Goal: Task Accomplishment & Management: Use online tool/utility

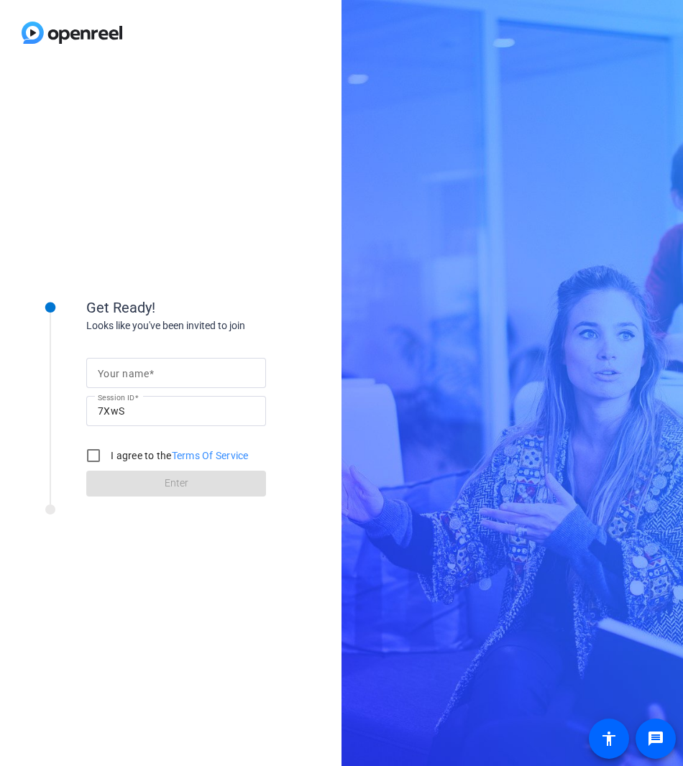
click at [184, 372] on input "Your name" at bounding box center [176, 372] width 157 height 17
type input "[PERSON_NAME]"
click at [93, 456] on input "I agree to the Terms Of Service" at bounding box center [93, 455] width 29 height 29
checkbox input "true"
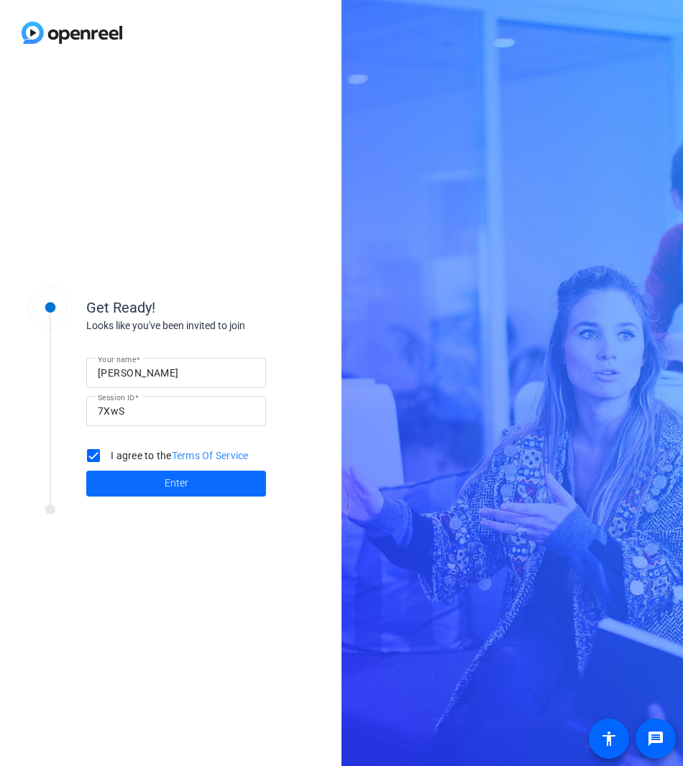
click at [145, 486] on span at bounding box center [176, 483] width 180 height 35
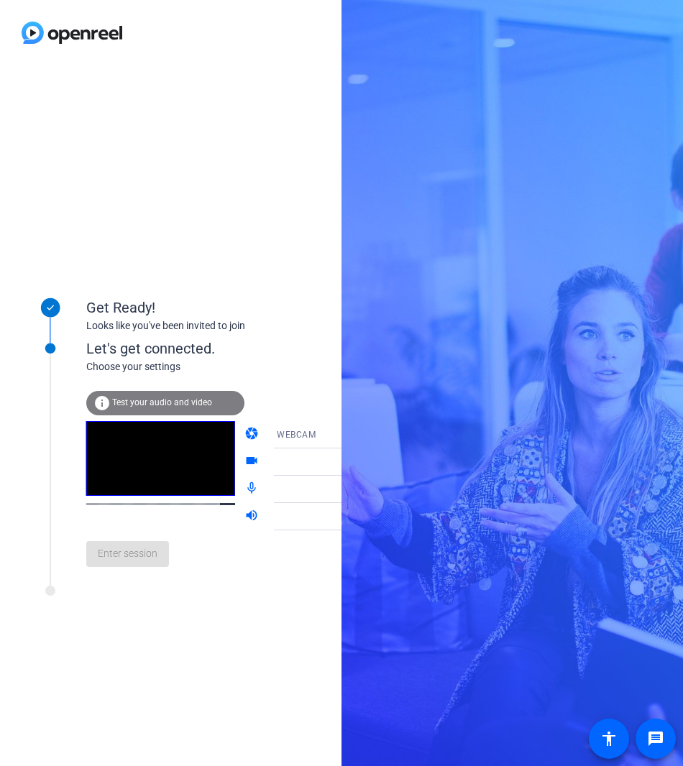
click at [139, 405] on span "Test your audio and video" at bounding box center [162, 402] width 100 height 10
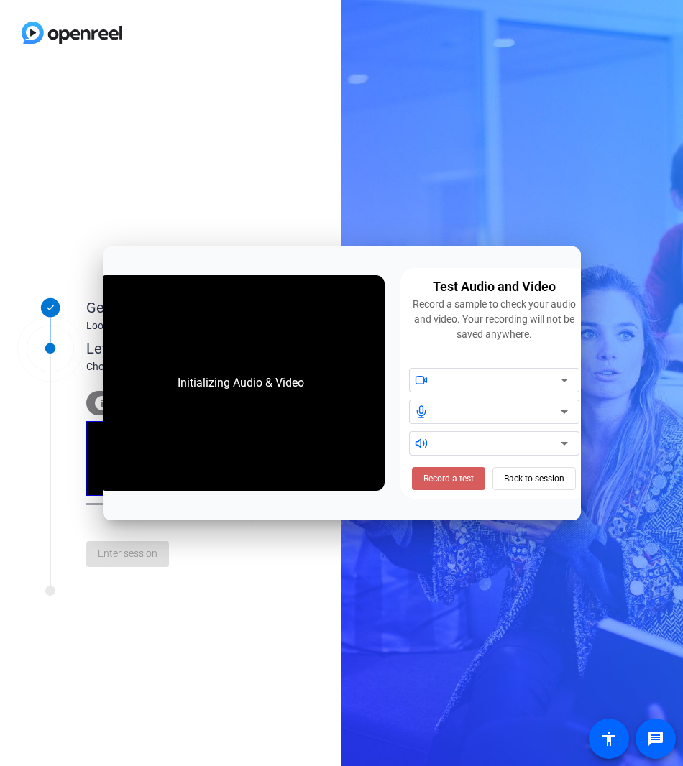
click at [451, 476] on span "Record a test" at bounding box center [448, 478] width 50 height 13
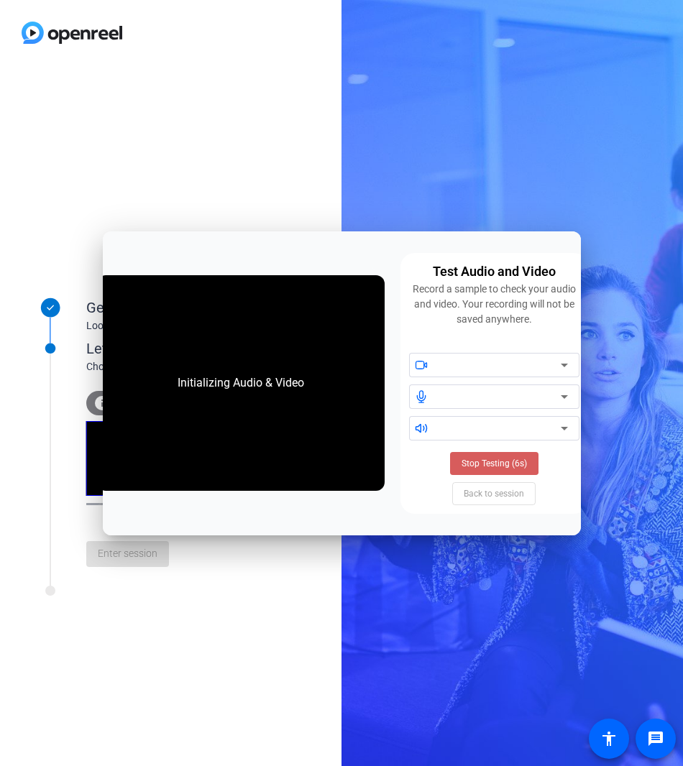
click at [481, 462] on span "Stop Testing (6s)" at bounding box center [493, 463] width 65 height 13
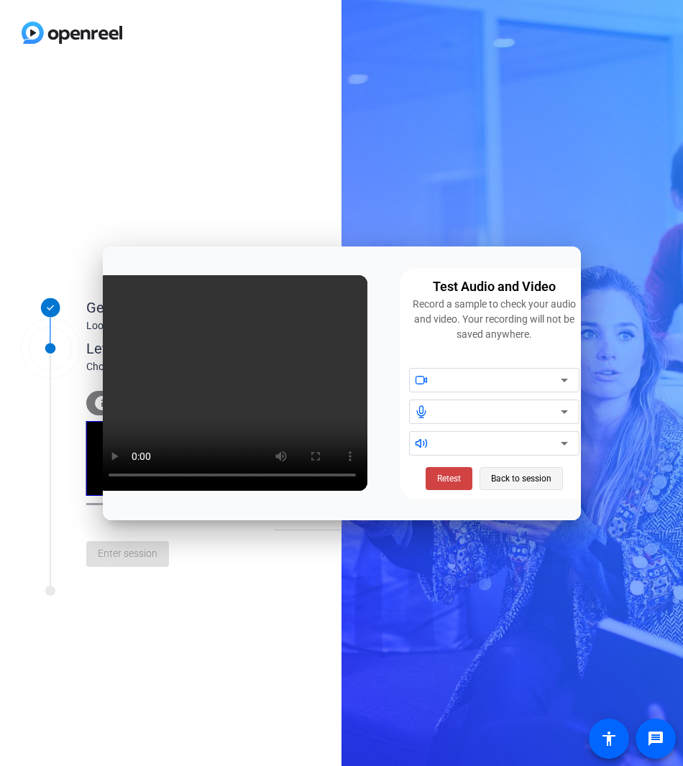
click at [518, 471] on span "Back to session" at bounding box center [521, 478] width 60 height 27
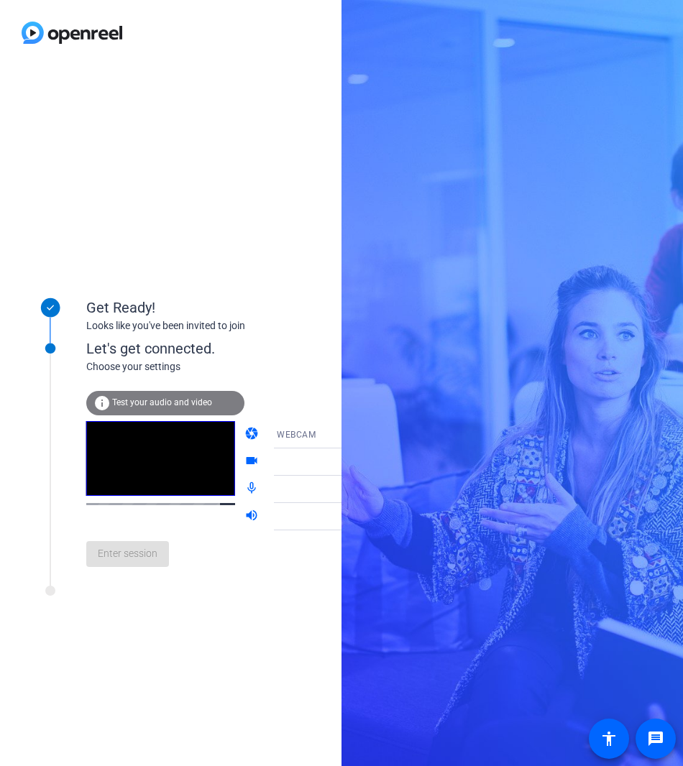
click at [244, 462] on mat-icon "videocam" at bounding box center [252, 462] width 17 height 17
click at [277, 431] on span "WEBCAM" at bounding box center [296, 435] width 39 height 10
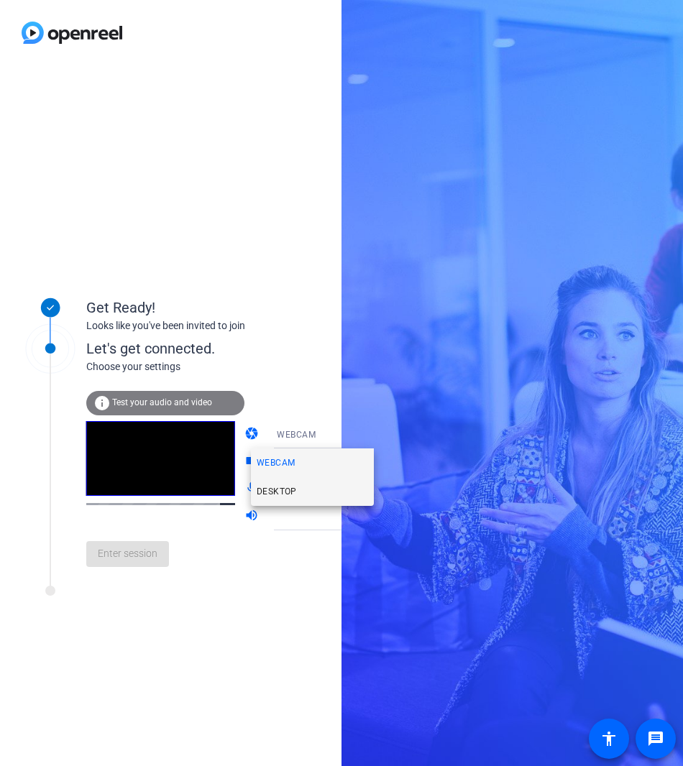
click at [272, 494] on span "DESKTOP" at bounding box center [277, 491] width 40 height 17
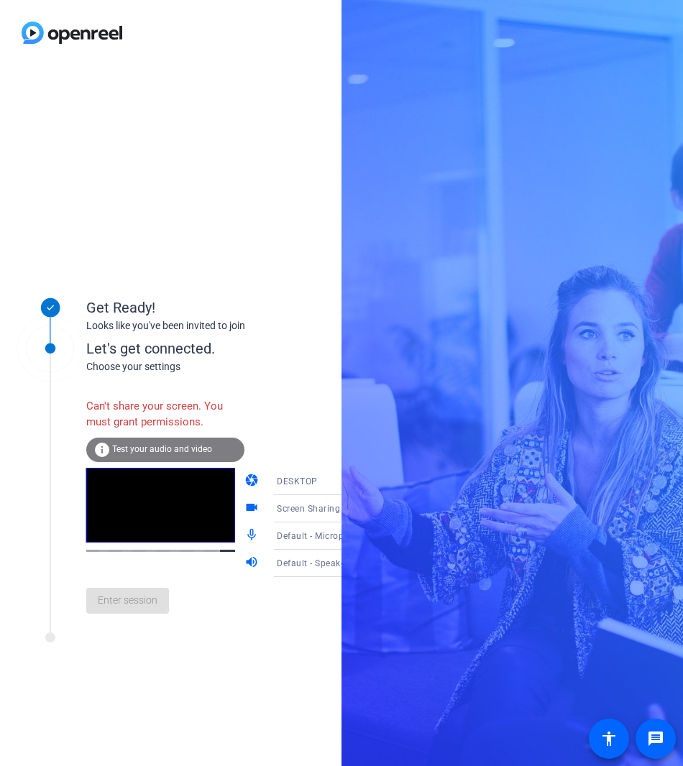
click at [139, 614] on div "Enter session" at bounding box center [244, 600] width 317 height 47
click at [139, 510] on video at bounding box center [160, 505] width 149 height 75
click at [119, 446] on span "Test your audio and video" at bounding box center [162, 449] width 100 height 10
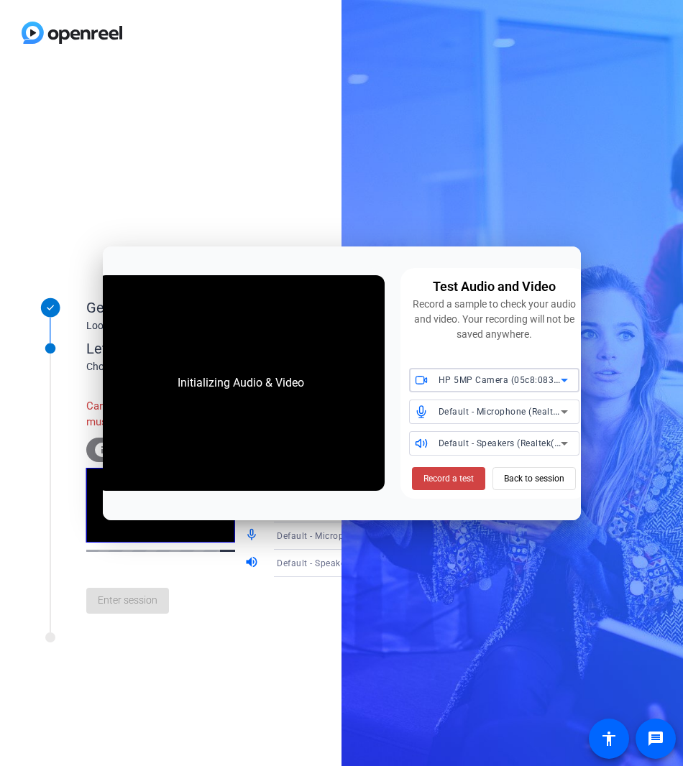
click at [508, 383] on span "HP 5MP Camera (05c8:0834)" at bounding box center [500, 380] width 124 height 12
click at [508, 383] on div at bounding box center [341, 383] width 683 height 766
click at [456, 480] on span "Record a test" at bounding box center [448, 478] width 50 height 13
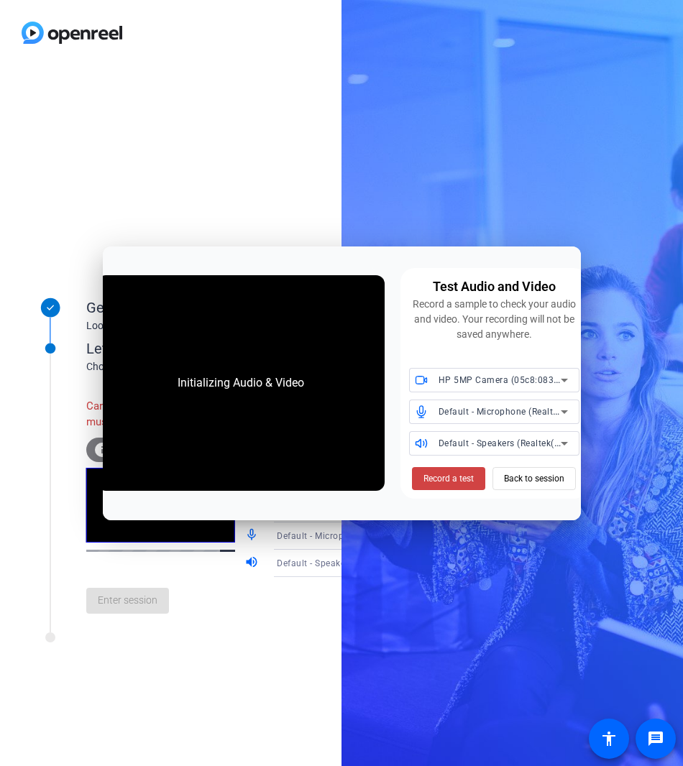
click at [188, 181] on div "Get Ready! Looks like you've been invited to join Let's get connected. Choose y…" at bounding box center [170, 415] width 341 height 701
click at [522, 465] on span "Back to session" at bounding box center [534, 478] width 60 height 27
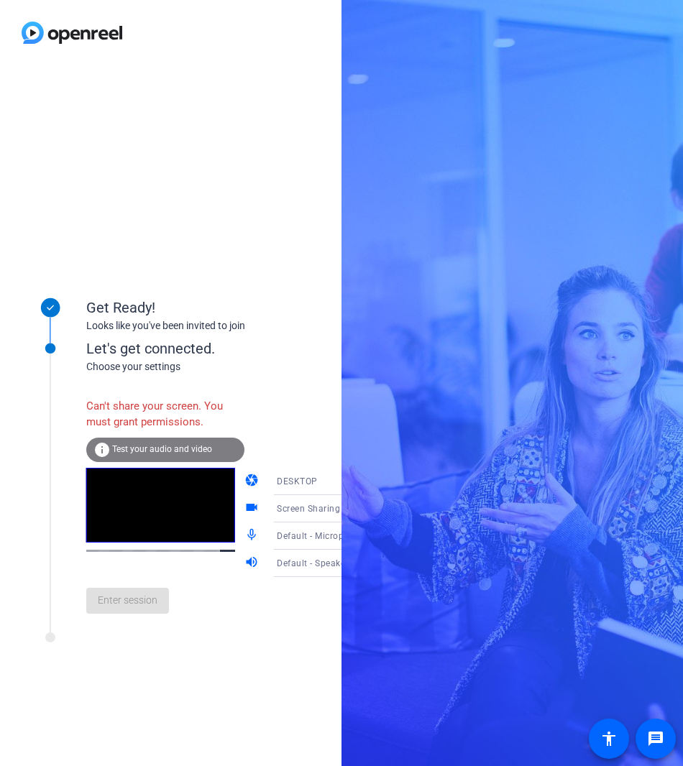
click at [134, 633] on div "Let's get connected. Choose your settings Can't share your screen. You must gra…" at bounding box center [193, 473] width 359 height 320
click at [146, 447] on span "Test your audio and video" at bounding box center [162, 449] width 100 height 10
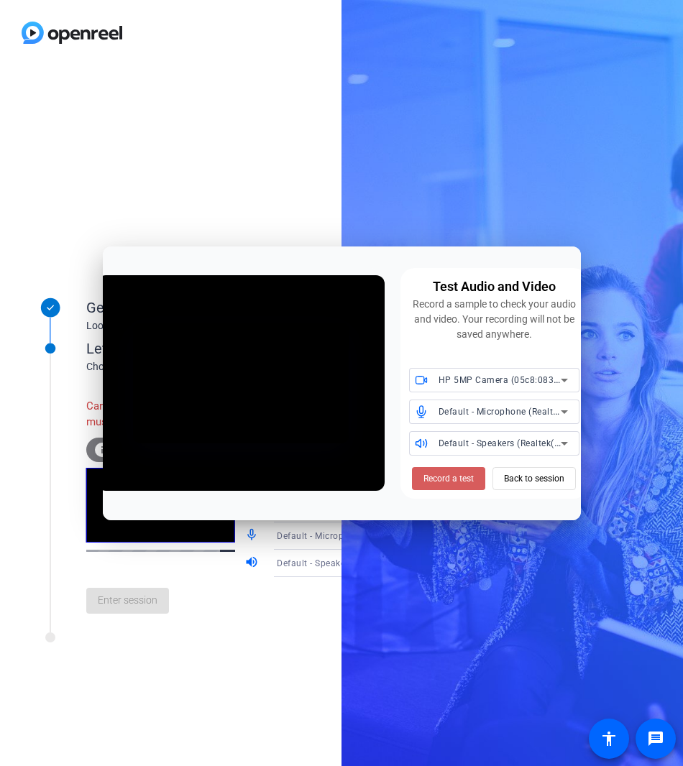
click at [443, 477] on span "Record a test" at bounding box center [448, 478] width 50 height 13
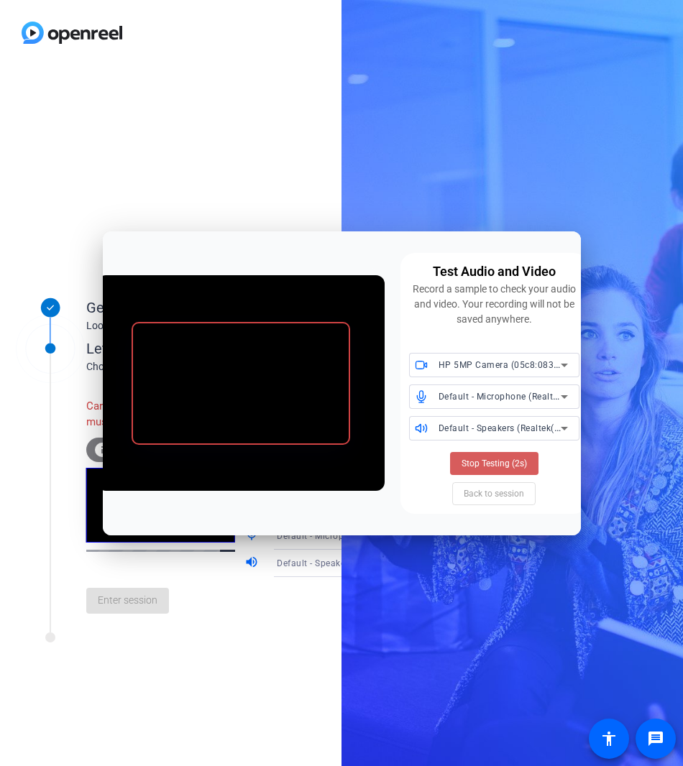
click at [484, 462] on span "Stop Testing (2s)" at bounding box center [493, 463] width 65 height 13
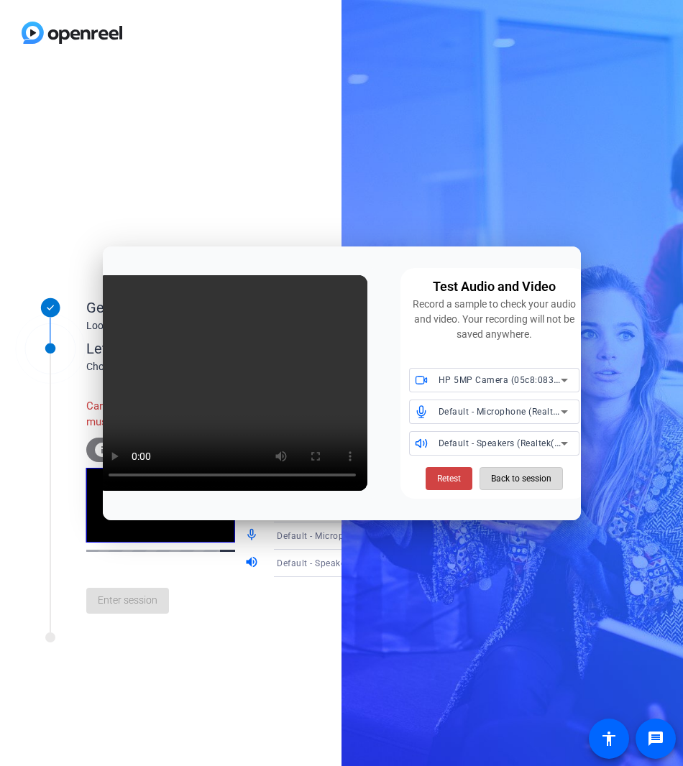
click at [505, 480] on span "Back to session" at bounding box center [521, 478] width 60 height 27
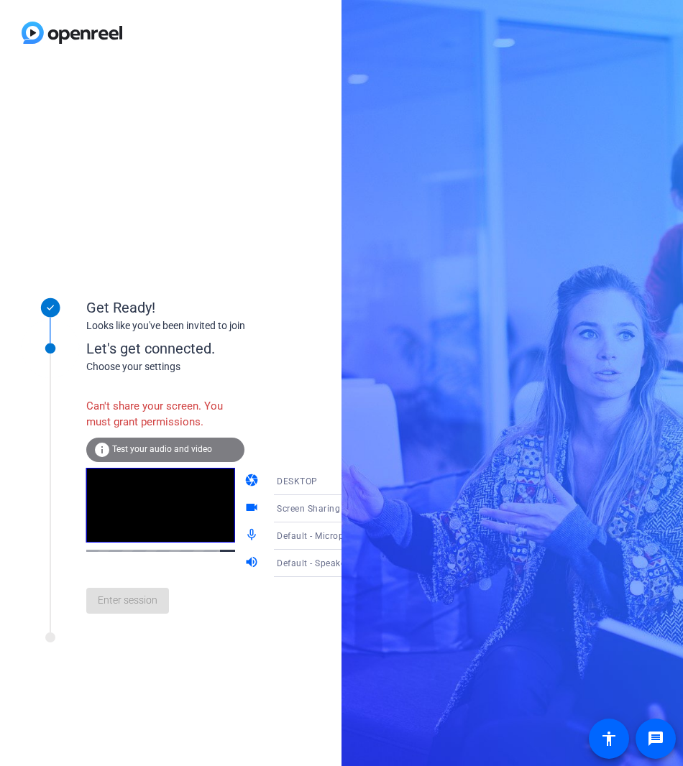
click at [129, 616] on div "Enter session" at bounding box center [244, 600] width 317 height 47
click at [283, 511] on span "Screen Sharing" at bounding box center [308, 509] width 63 height 10
click at [275, 534] on span "Screen Sharing" at bounding box center [288, 536] width 62 height 17
click at [277, 479] on span "DESKTOP" at bounding box center [297, 482] width 41 height 10
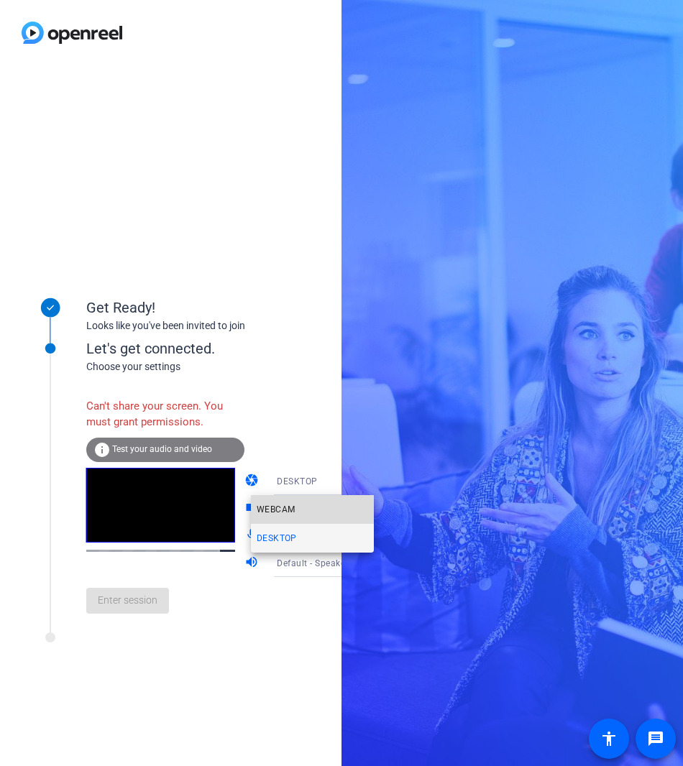
click at [270, 508] on span "WEBCAM" at bounding box center [276, 509] width 38 height 17
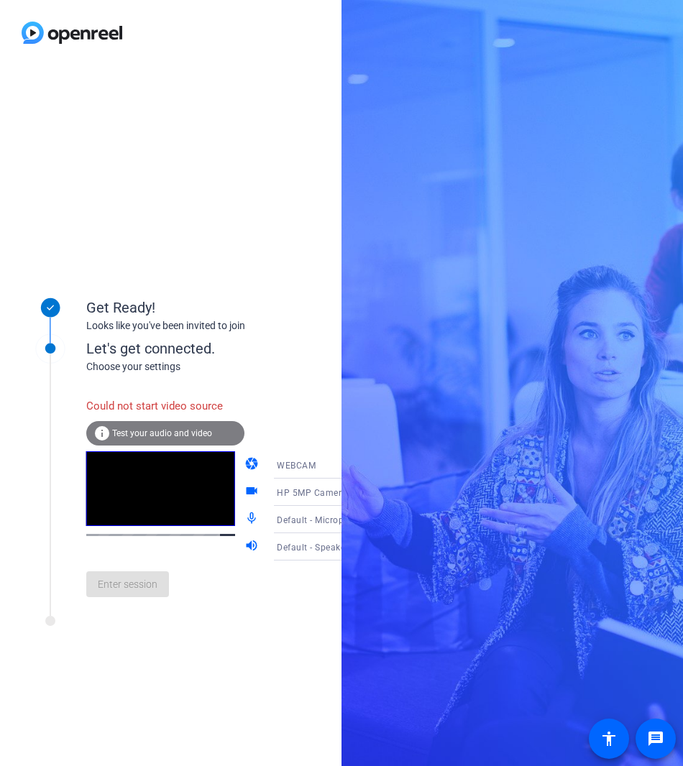
click at [162, 433] on span "Test your audio and video" at bounding box center [162, 433] width 100 height 10
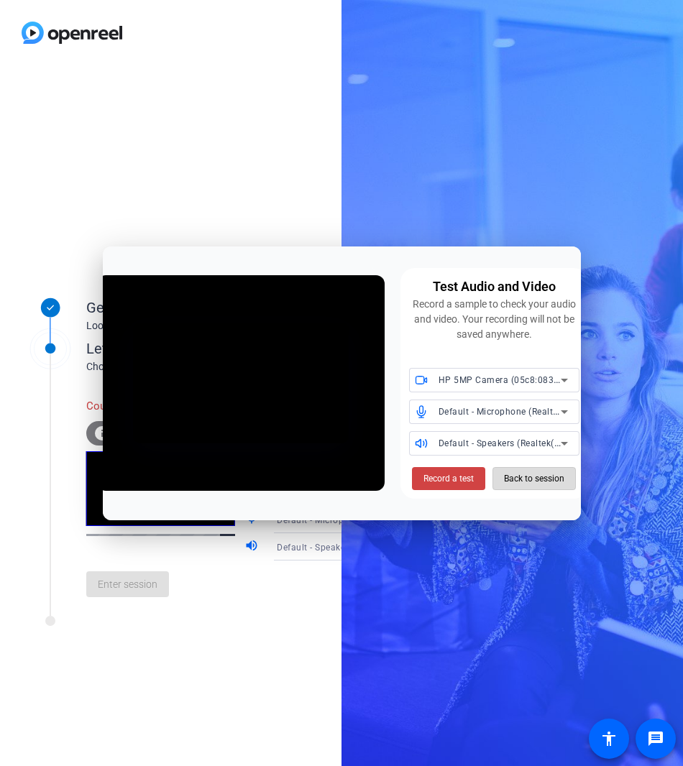
click at [518, 479] on span "Back to session" at bounding box center [534, 478] width 60 height 27
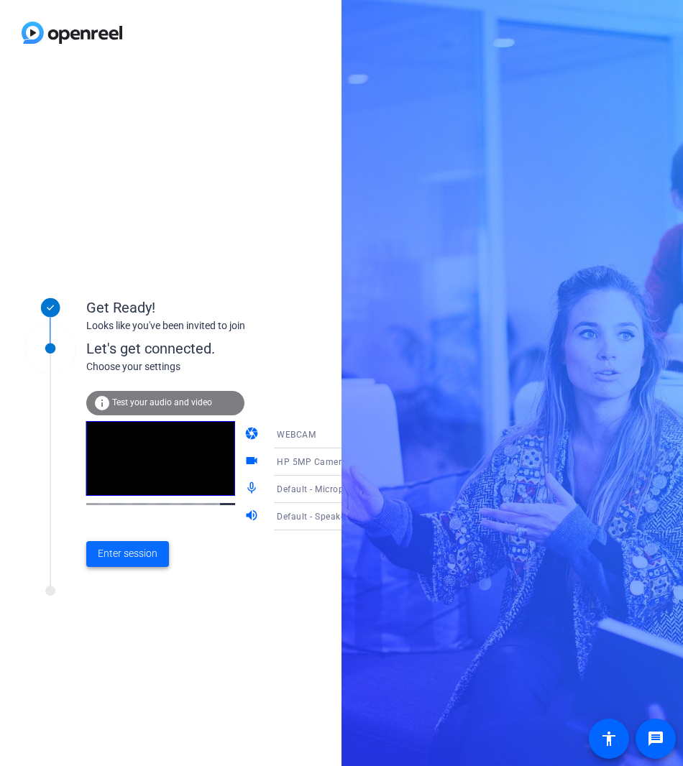
click at [124, 554] on span "Enter session" at bounding box center [128, 553] width 60 height 15
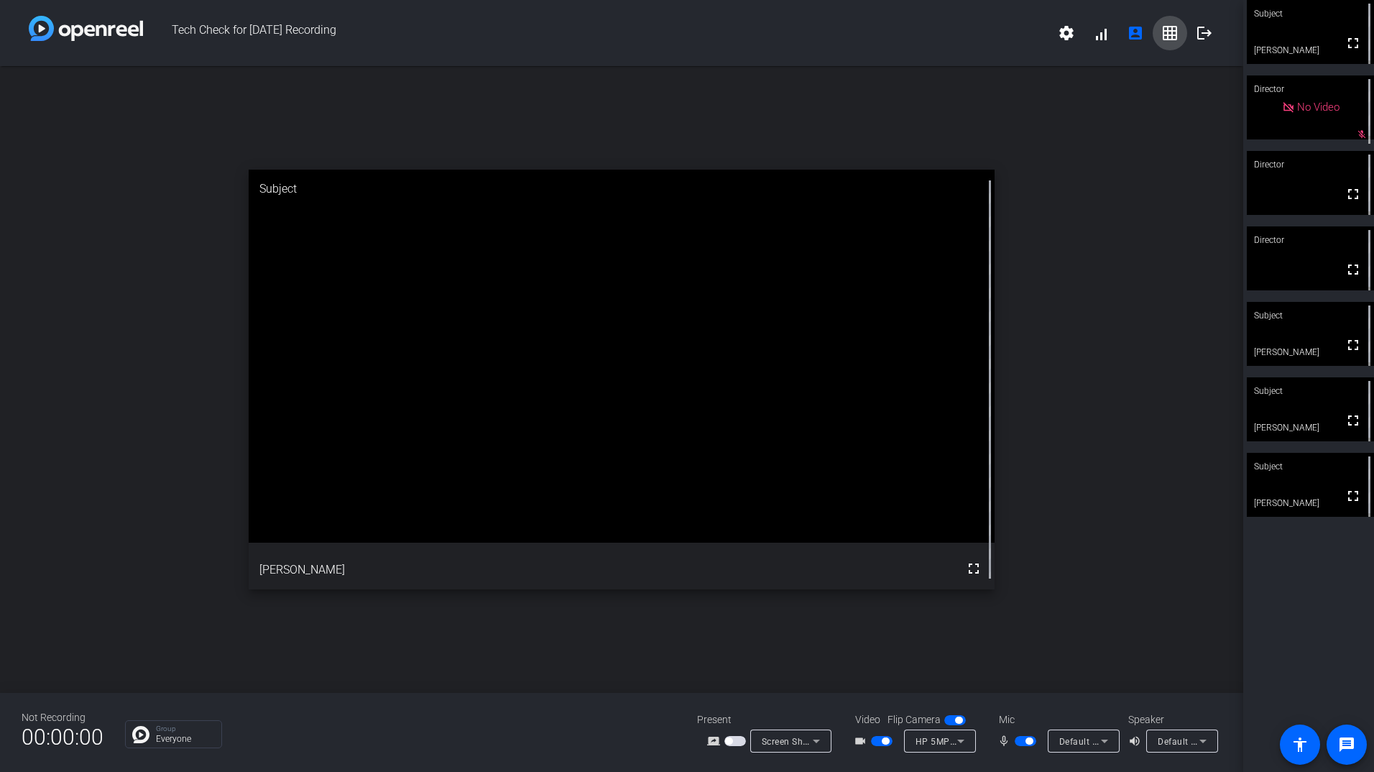
click at [682, 37] on mat-icon "grid_on" at bounding box center [1170, 32] width 17 height 17
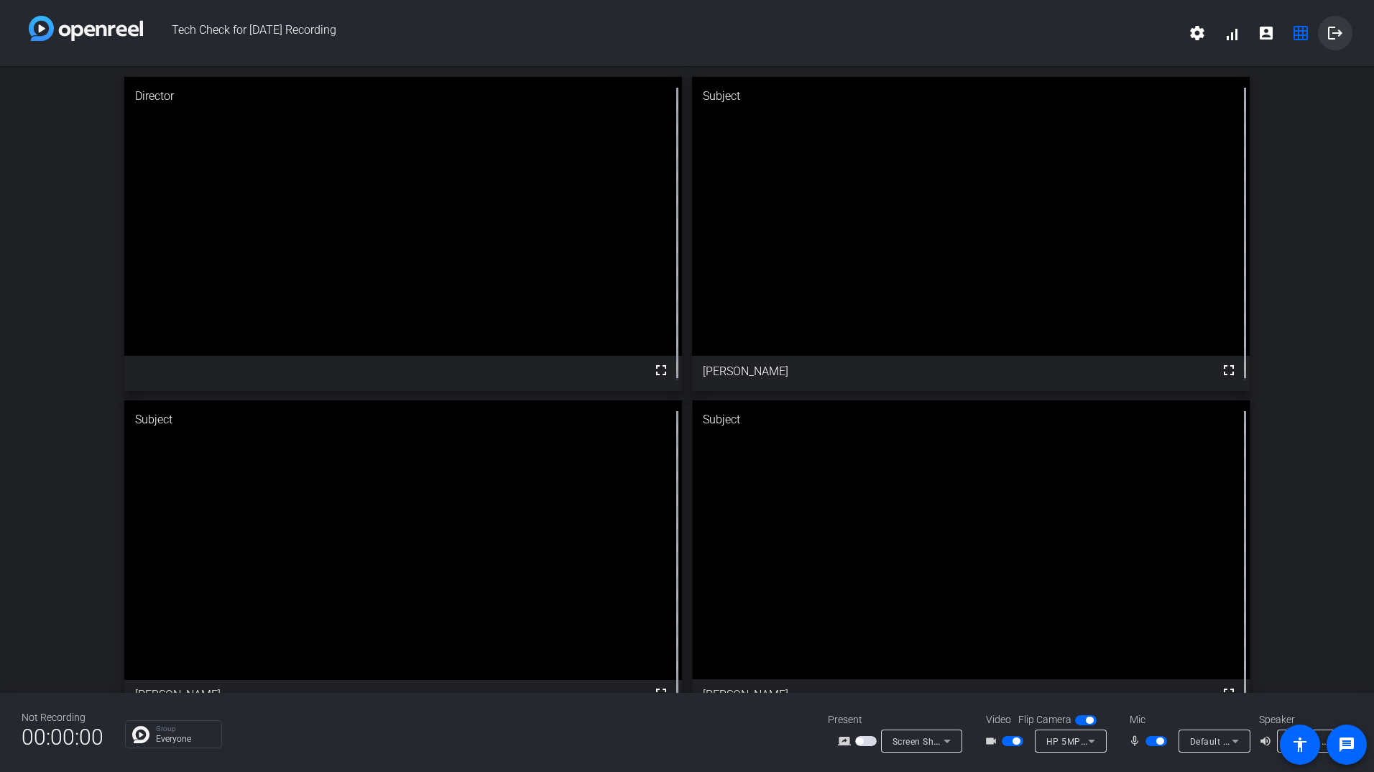
click at [682, 28] on mat-icon "logout" at bounding box center [1335, 32] width 17 height 17
